Goal: Browse casually

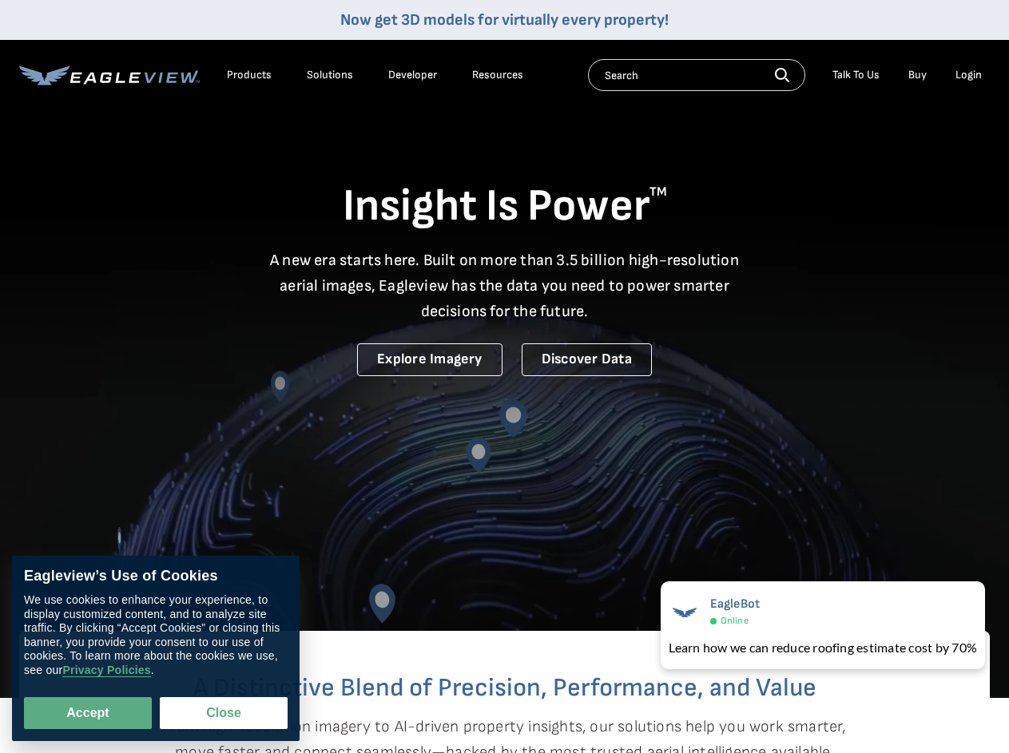
click at [504, 376] on video at bounding box center [504, 349] width 1009 height 698
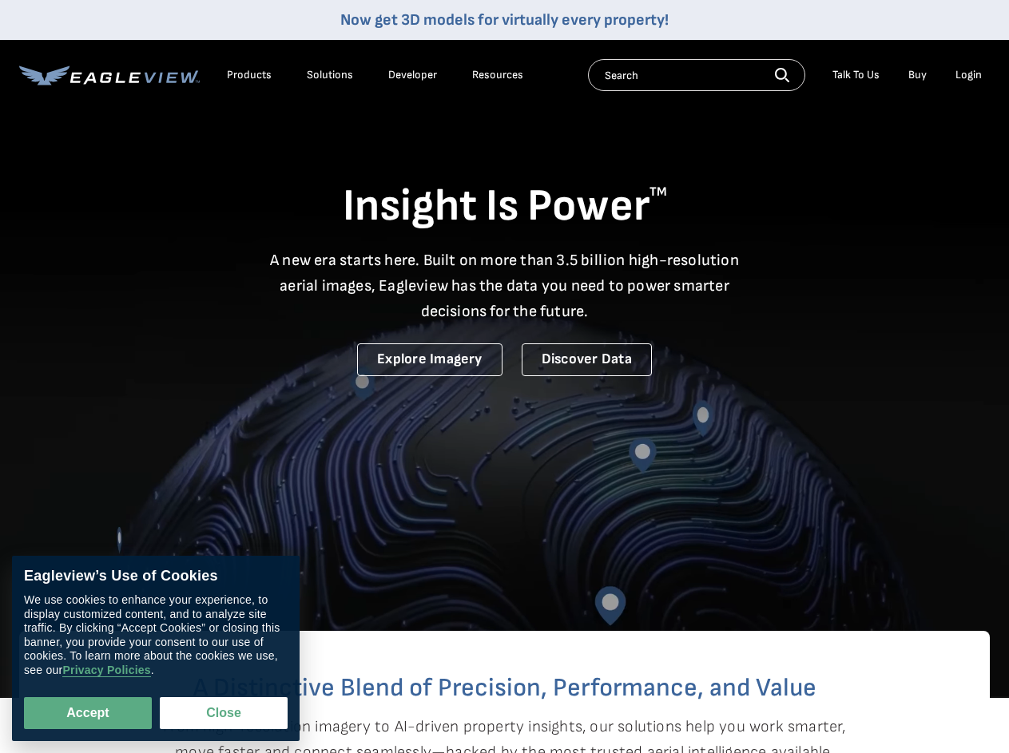
click at [249, 75] on div "Products" at bounding box center [249, 75] width 45 height 14
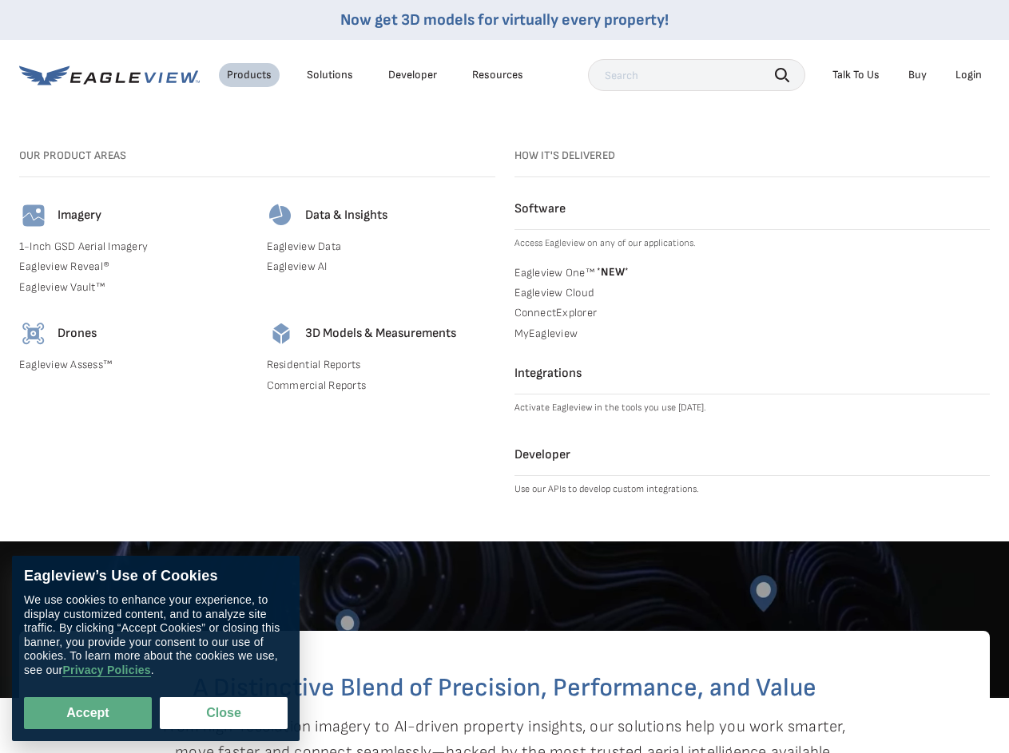
click at [330, 75] on div "Solutions" at bounding box center [330, 75] width 46 height 14
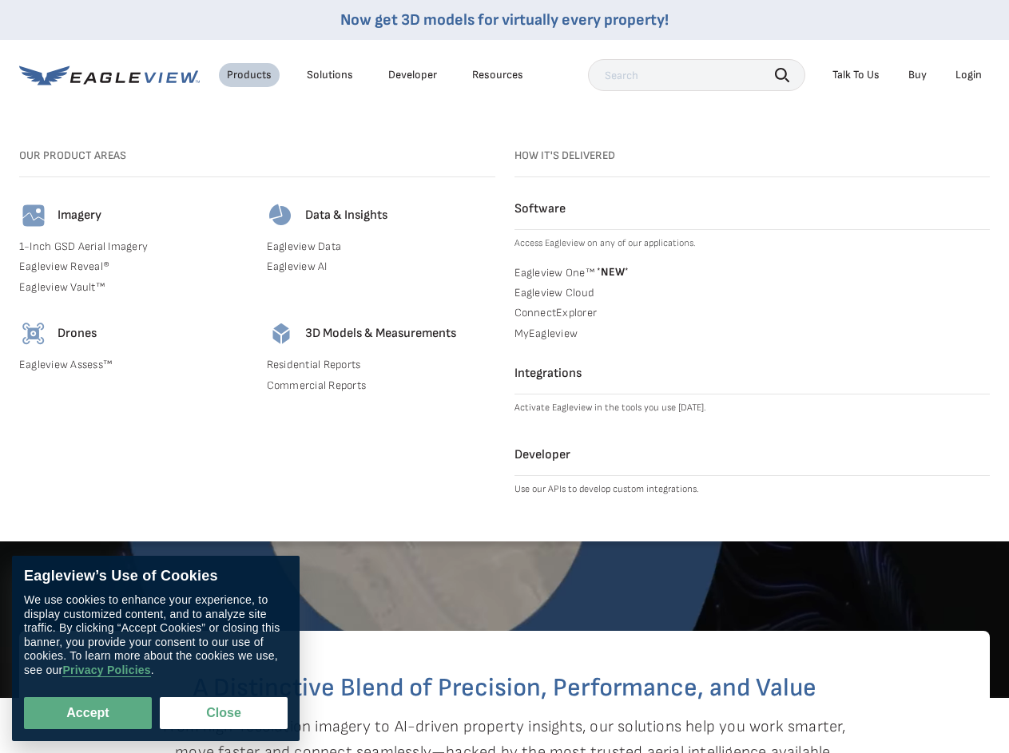
click at [498, 75] on div "Resources" at bounding box center [497, 75] width 51 height 14
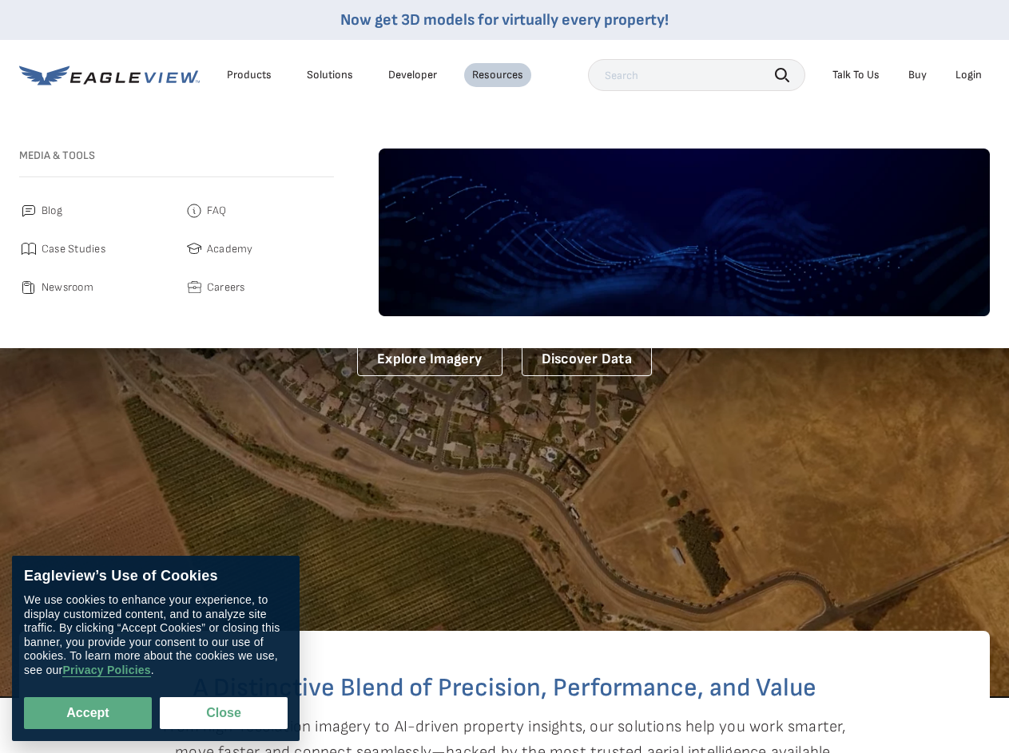
click at [782, 74] on icon "button" at bounding box center [782, 75] width 14 height 14
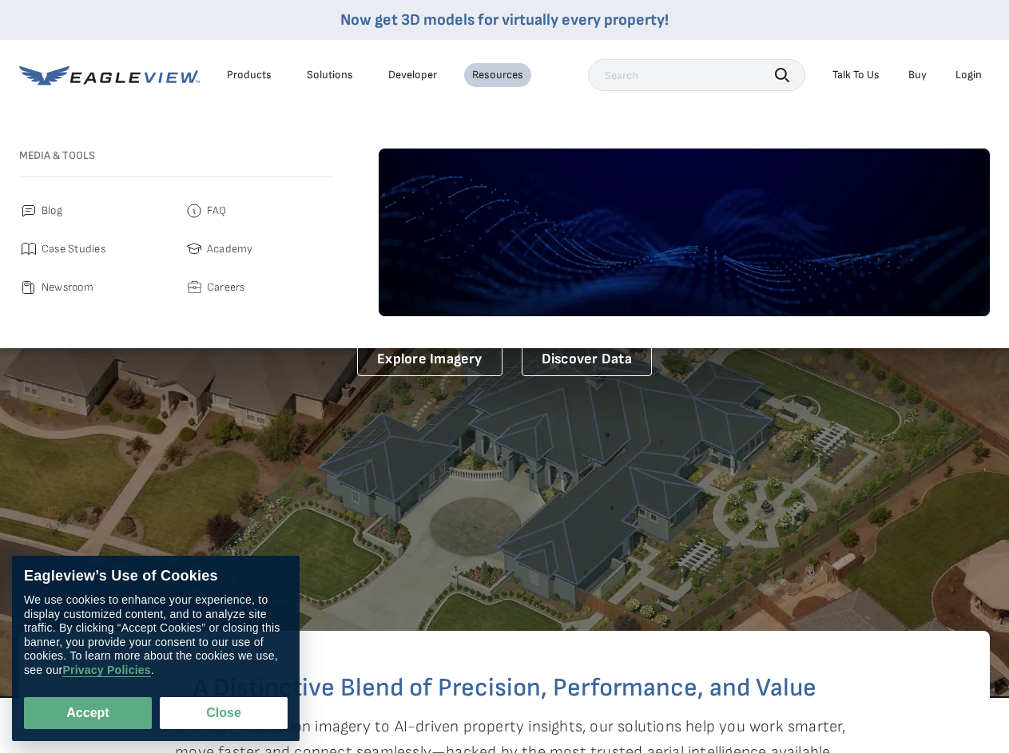
click at [855, 75] on div "Talk To Us" at bounding box center [855, 75] width 47 height 14
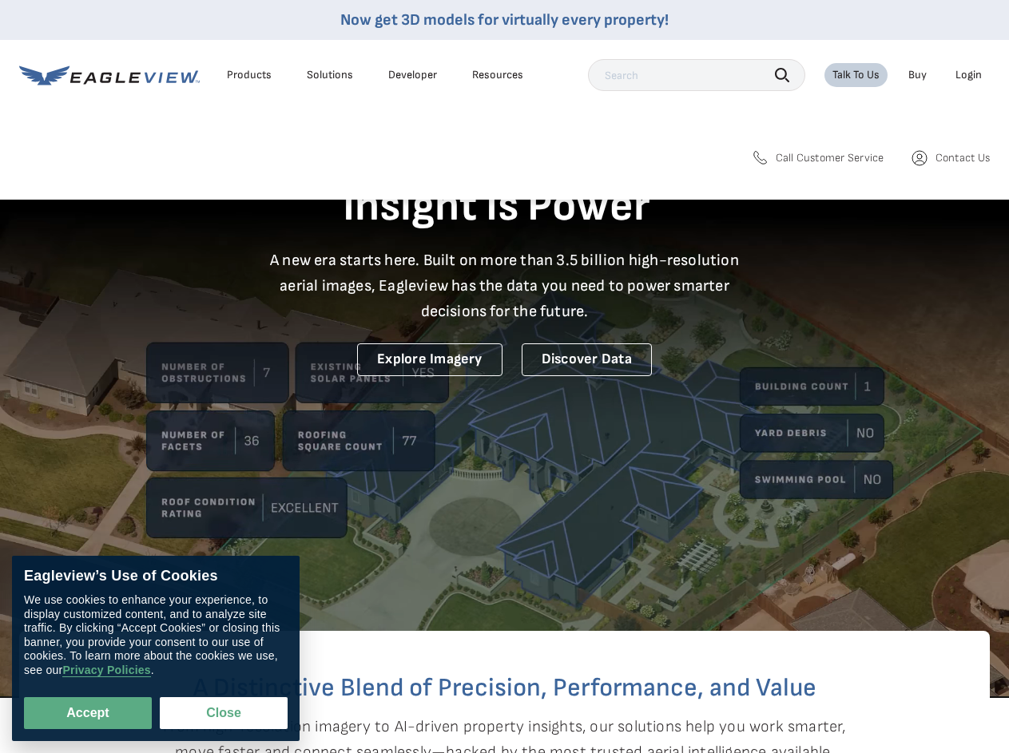
click at [968, 75] on div "Login" at bounding box center [968, 75] width 26 height 14
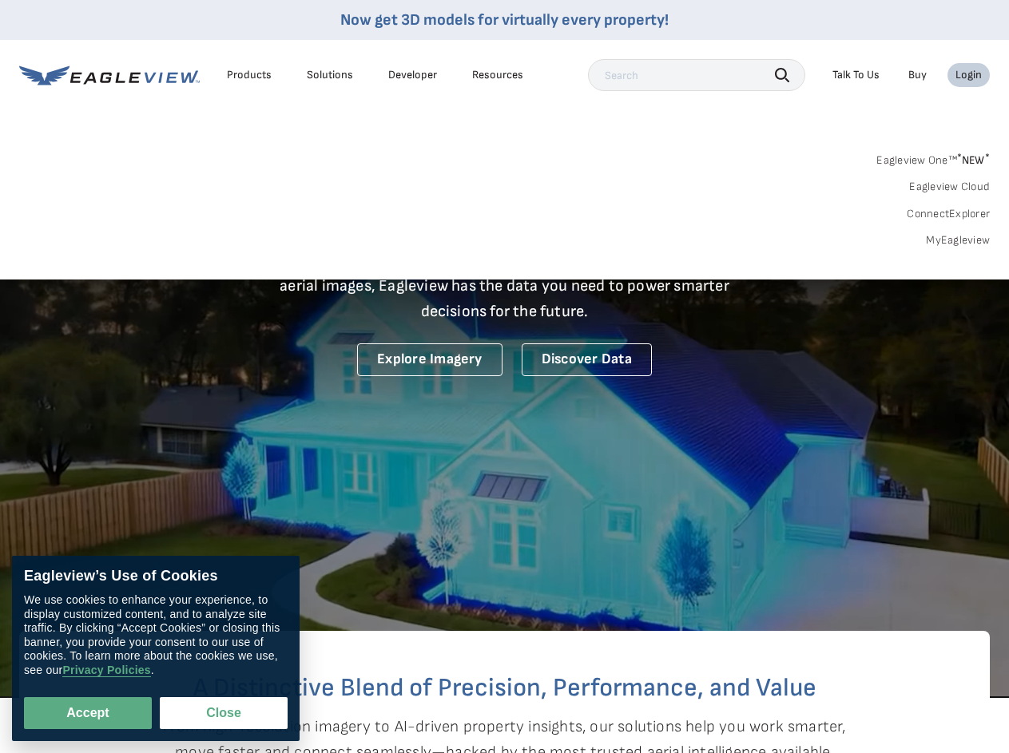
click at [88, 713] on button "Accept" at bounding box center [88, 713] width 128 height 32
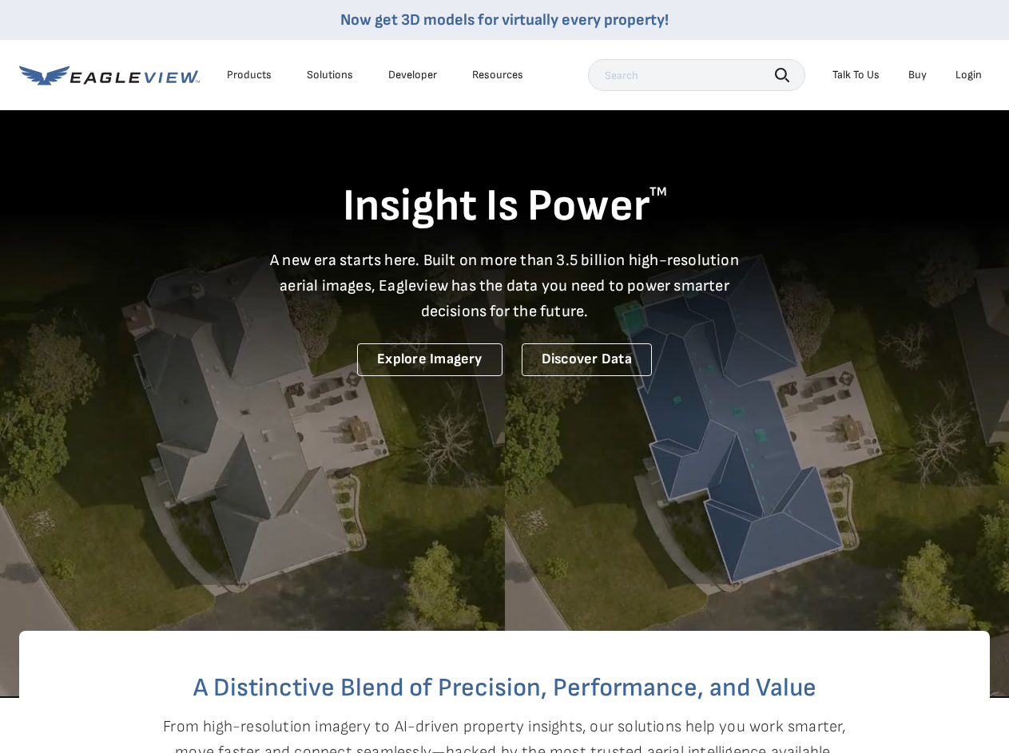
click at [224, 713] on button "Close" at bounding box center [220, 710] width 121 height 30
checkbox input "false"
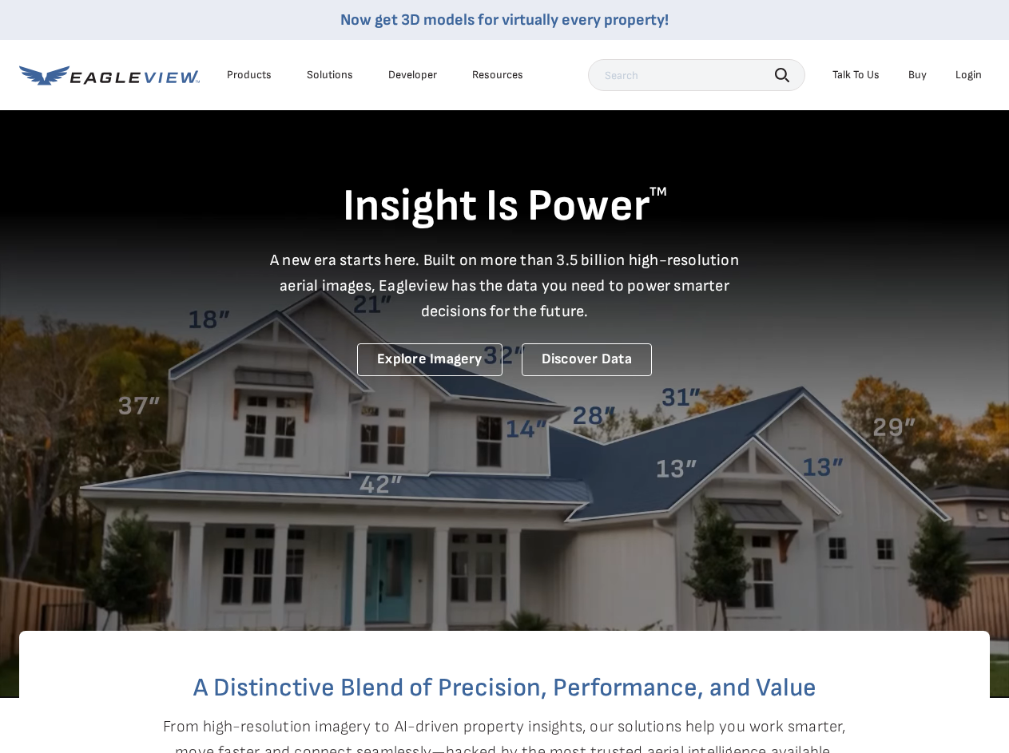
click at [819, 625] on video at bounding box center [504, 349] width 1009 height 698
